Goal: Find specific page/section: Find specific page/section

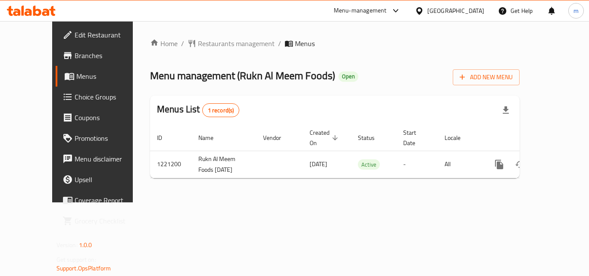
click at [444, 8] on div "United Arab Emirates" at bounding box center [455, 10] width 57 height 9
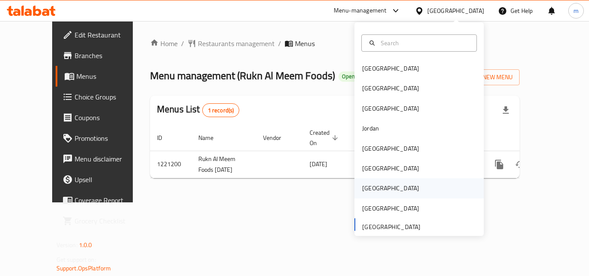
click at [382, 194] on div "[GEOGRAPHIC_DATA]" at bounding box center [418, 188] width 129 height 20
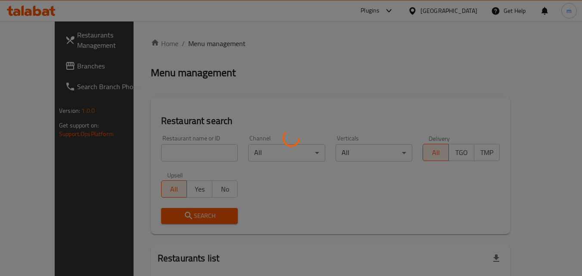
click at [22, 63] on div at bounding box center [291, 138] width 582 height 276
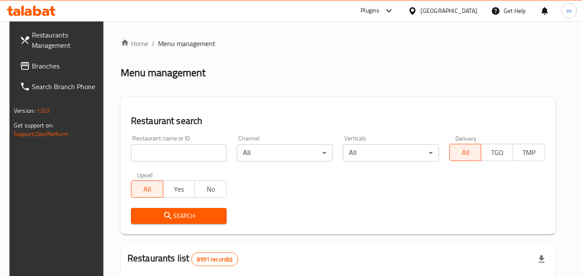
click at [32, 63] on span "Branches" at bounding box center [66, 66] width 68 height 10
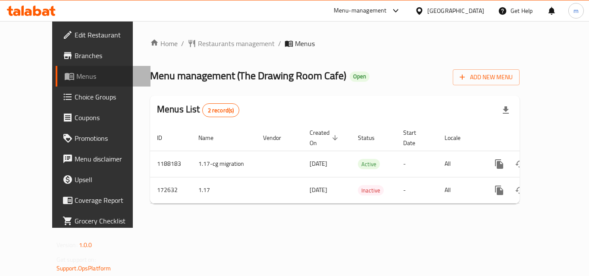
click at [76, 74] on span "Menus" at bounding box center [109, 76] width 67 height 10
click at [75, 56] on span "Branches" at bounding box center [109, 55] width 69 height 10
